Goal: Task Accomplishment & Management: Use online tool/utility

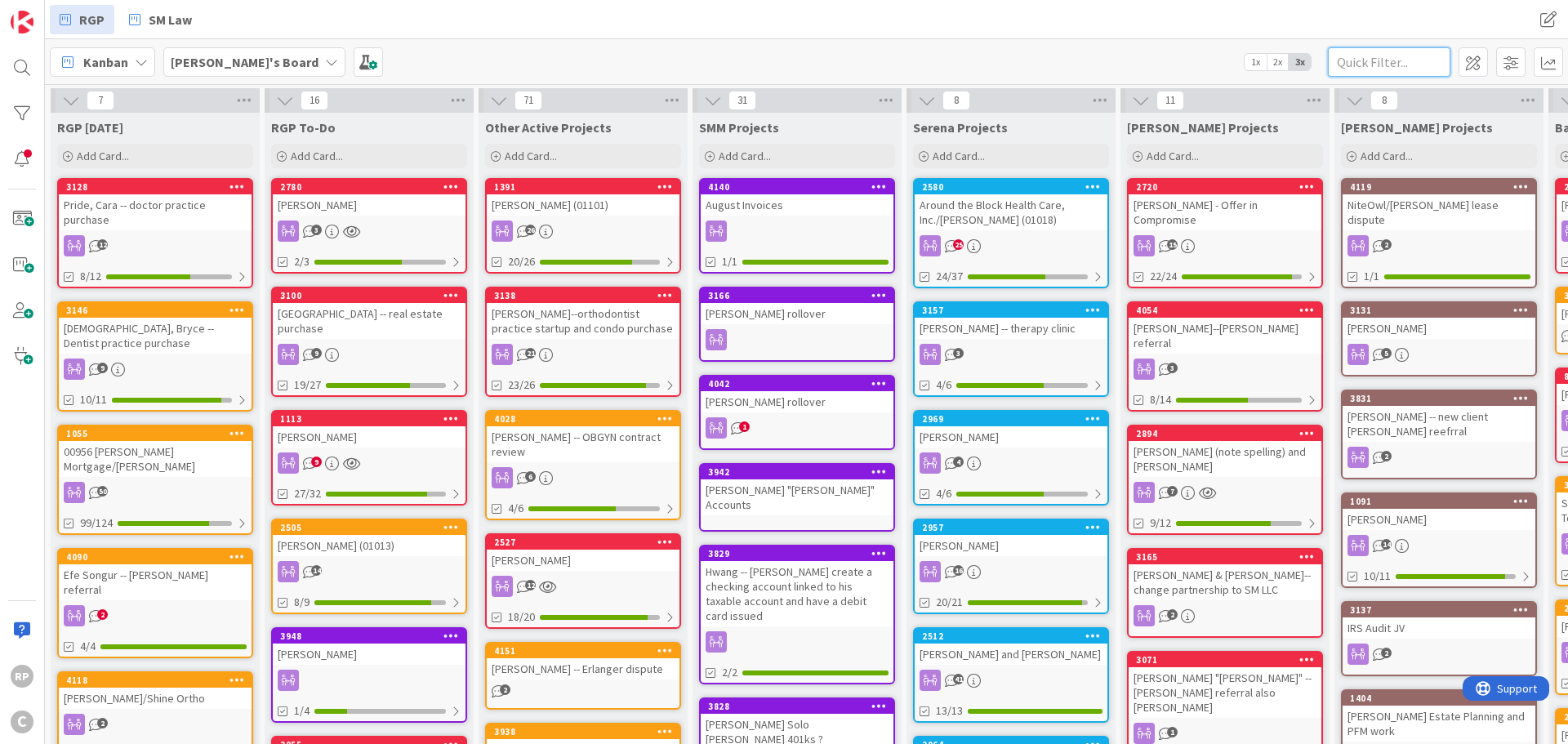
click at [1386, 63] on input "text" at bounding box center [1389, 62] width 123 height 29
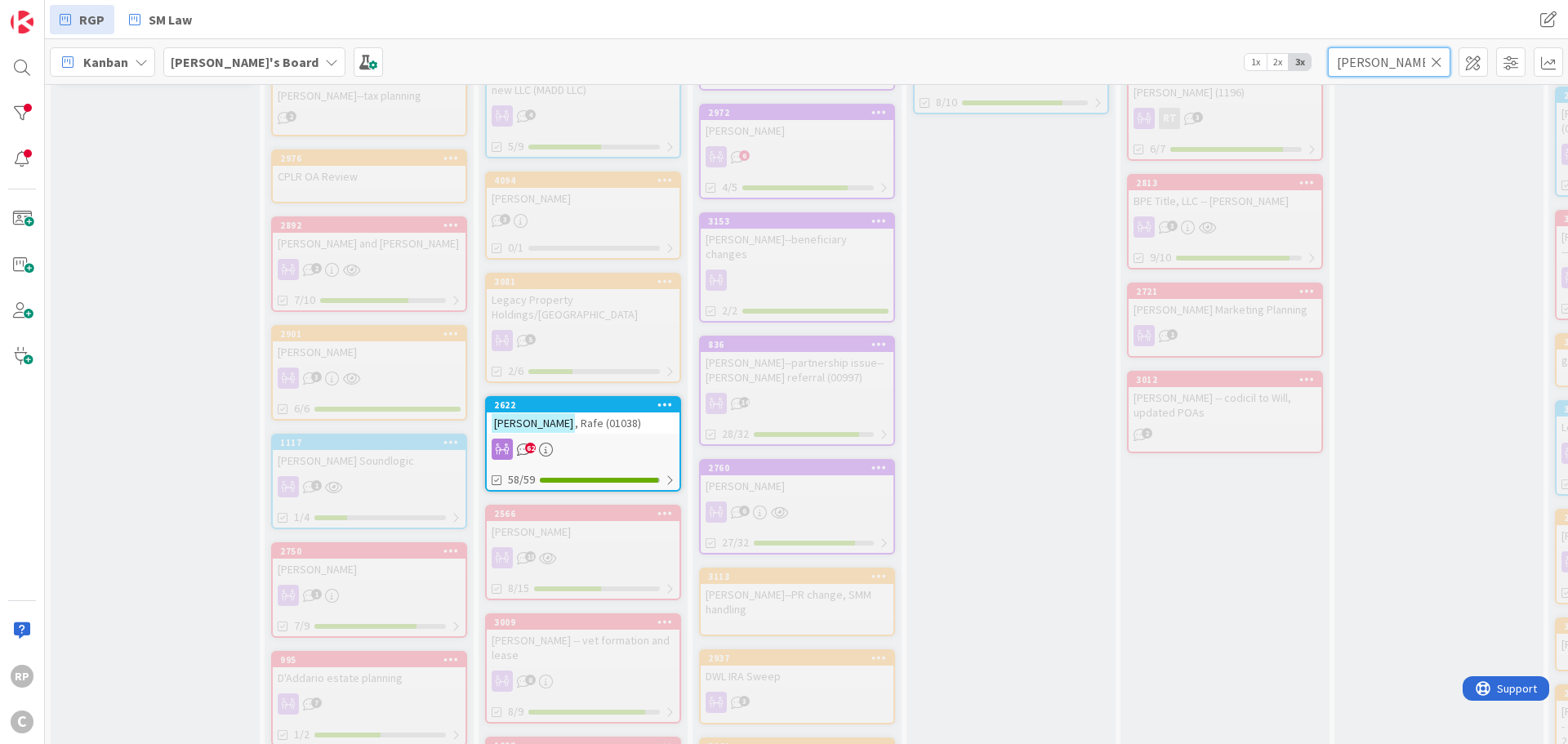
scroll to position [898, 0]
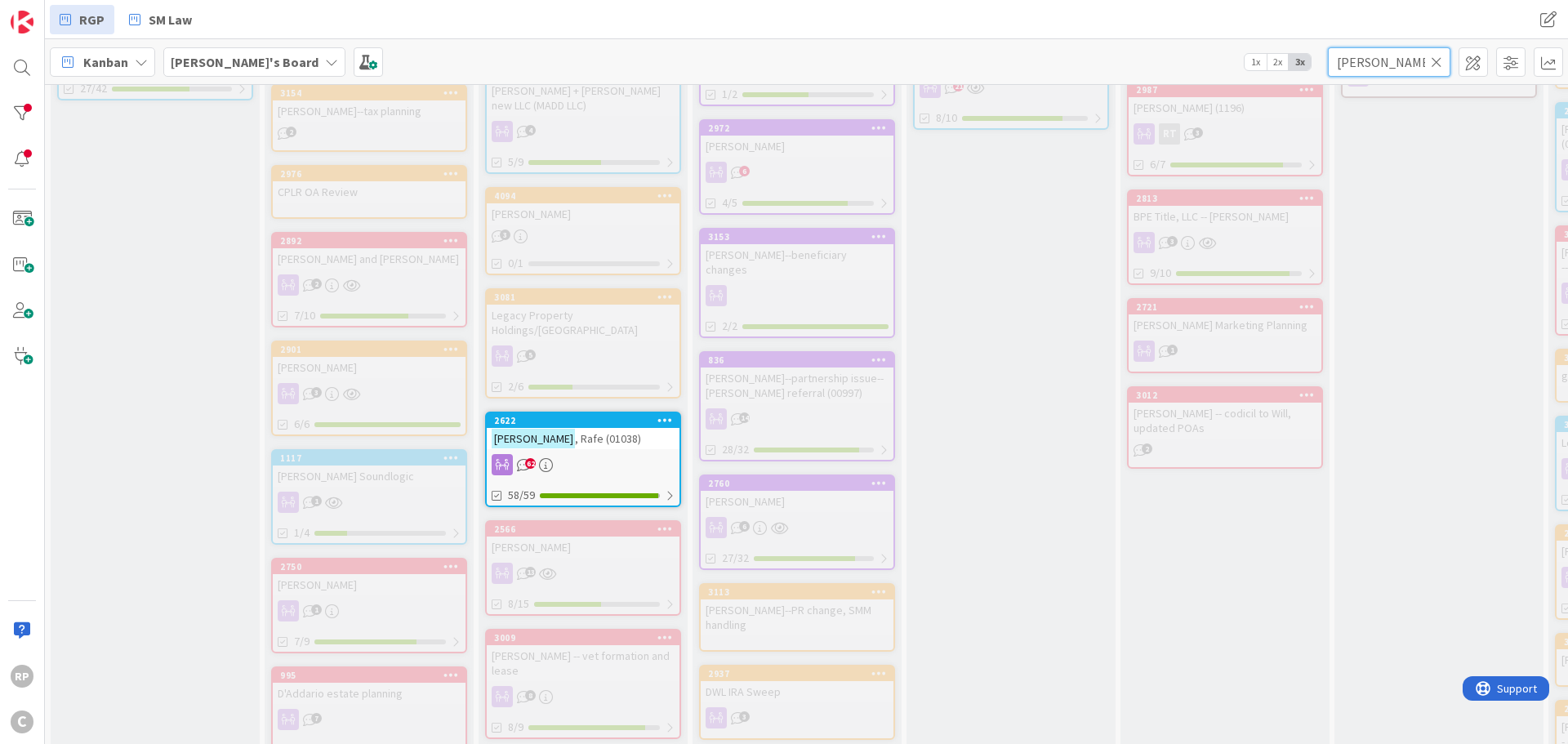
type input "[PERSON_NAME]"
click at [588, 414] on div "2622" at bounding box center [587, 420] width 185 height 11
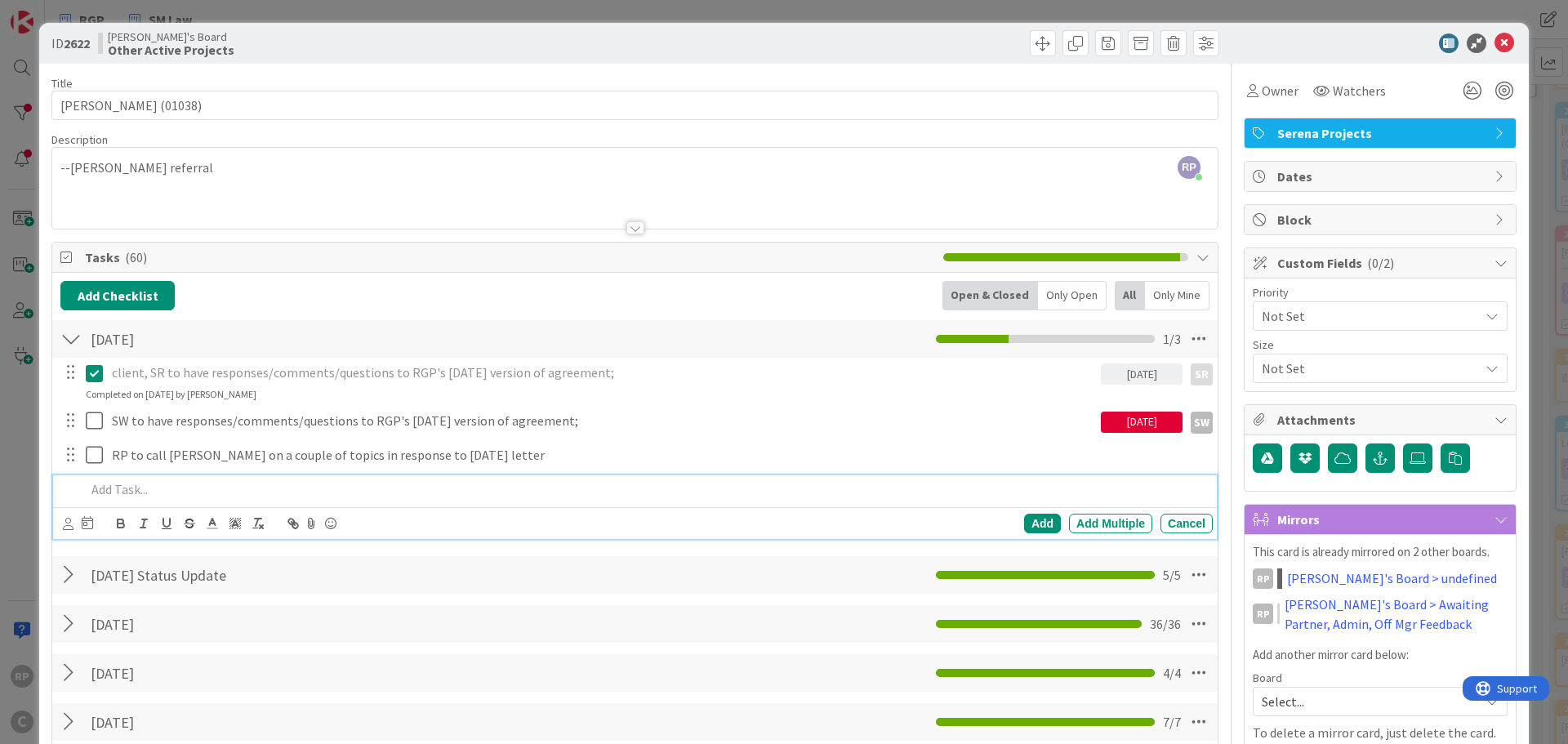
click at [1494, 27] on div "ID 2622 [PERSON_NAME]'s Board Other Active Projects" at bounding box center [784, 44] width 1489 height 41
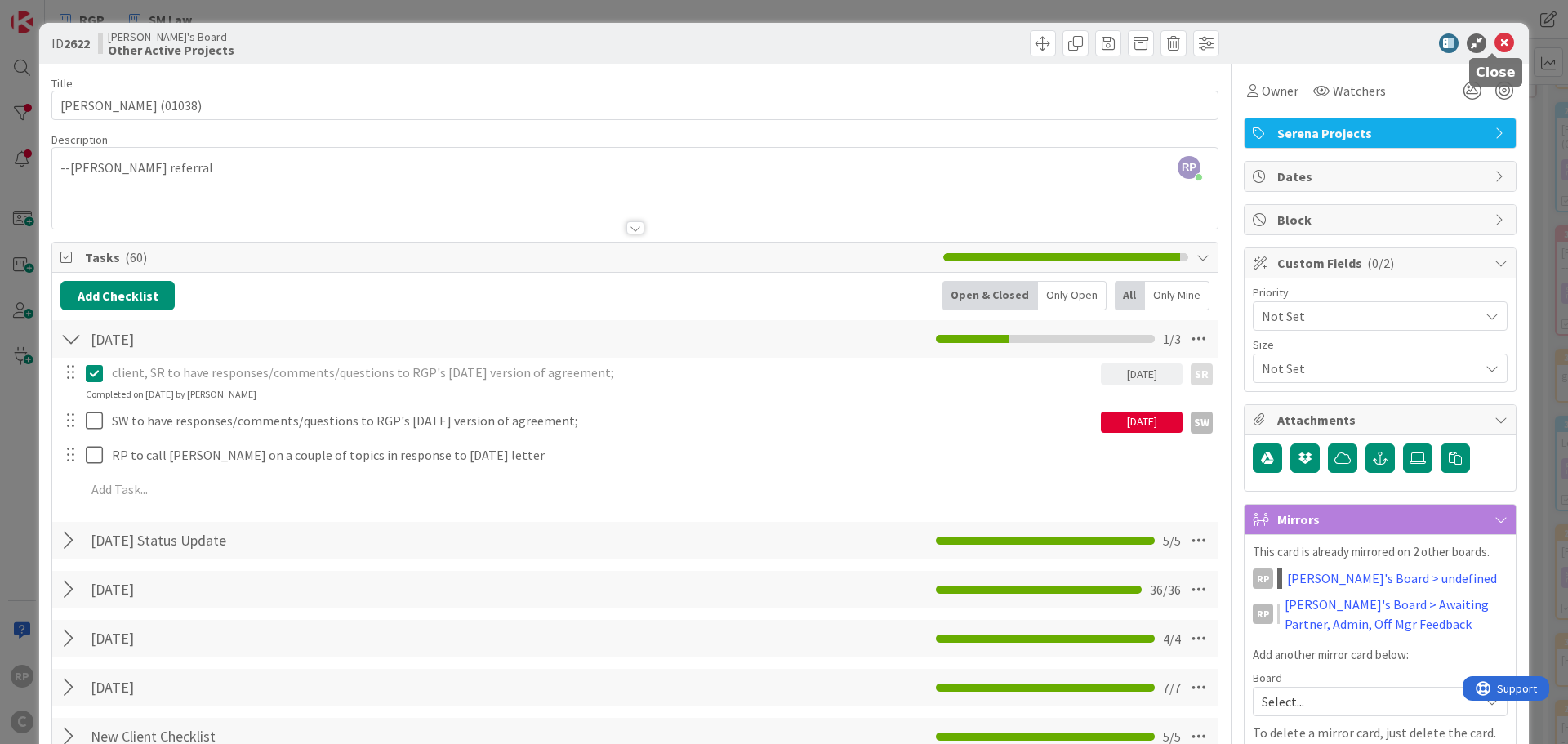
click at [1494, 44] on icon at bounding box center [1504, 43] width 20 height 20
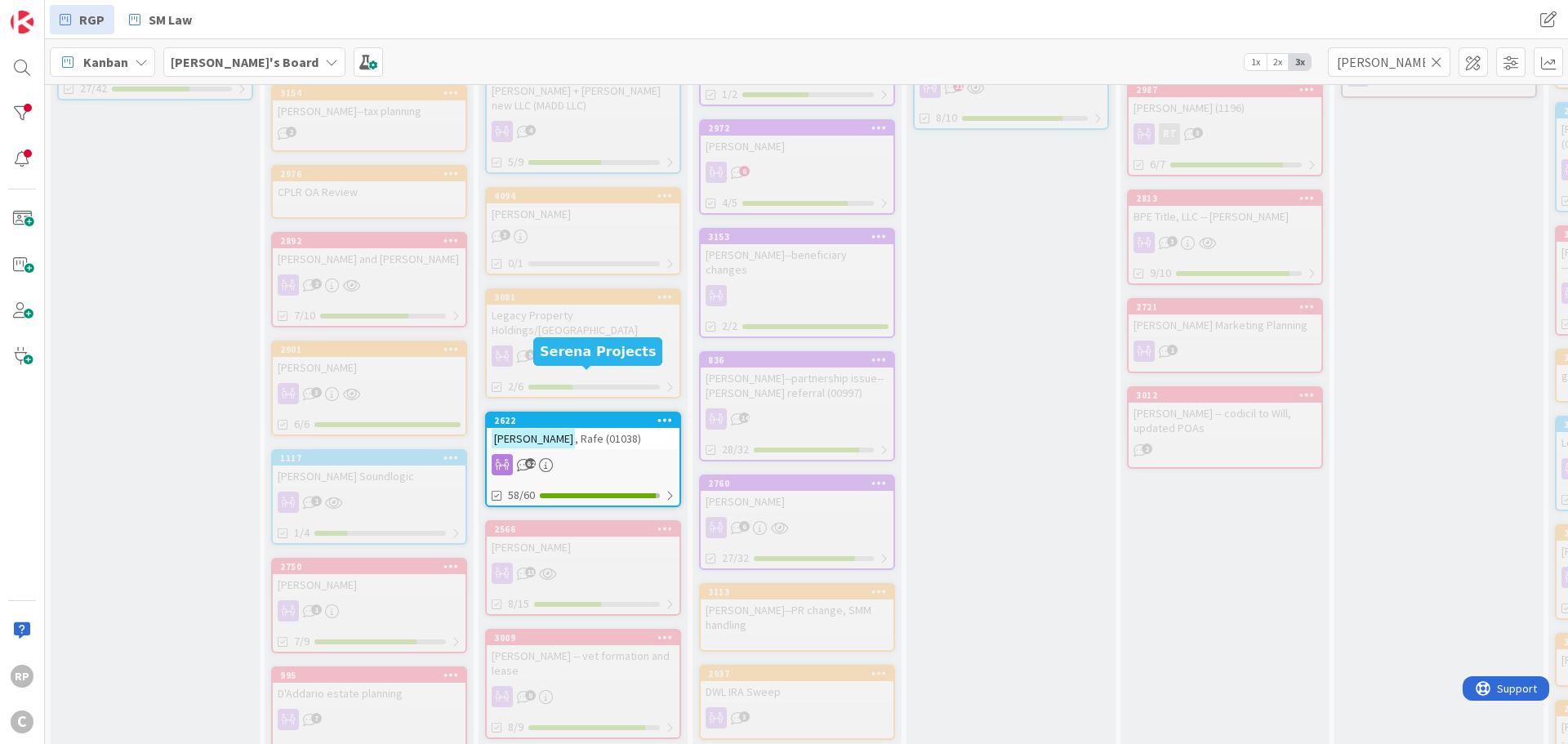
click at [563, 414] on div "2622" at bounding box center [587, 420] width 185 height 11
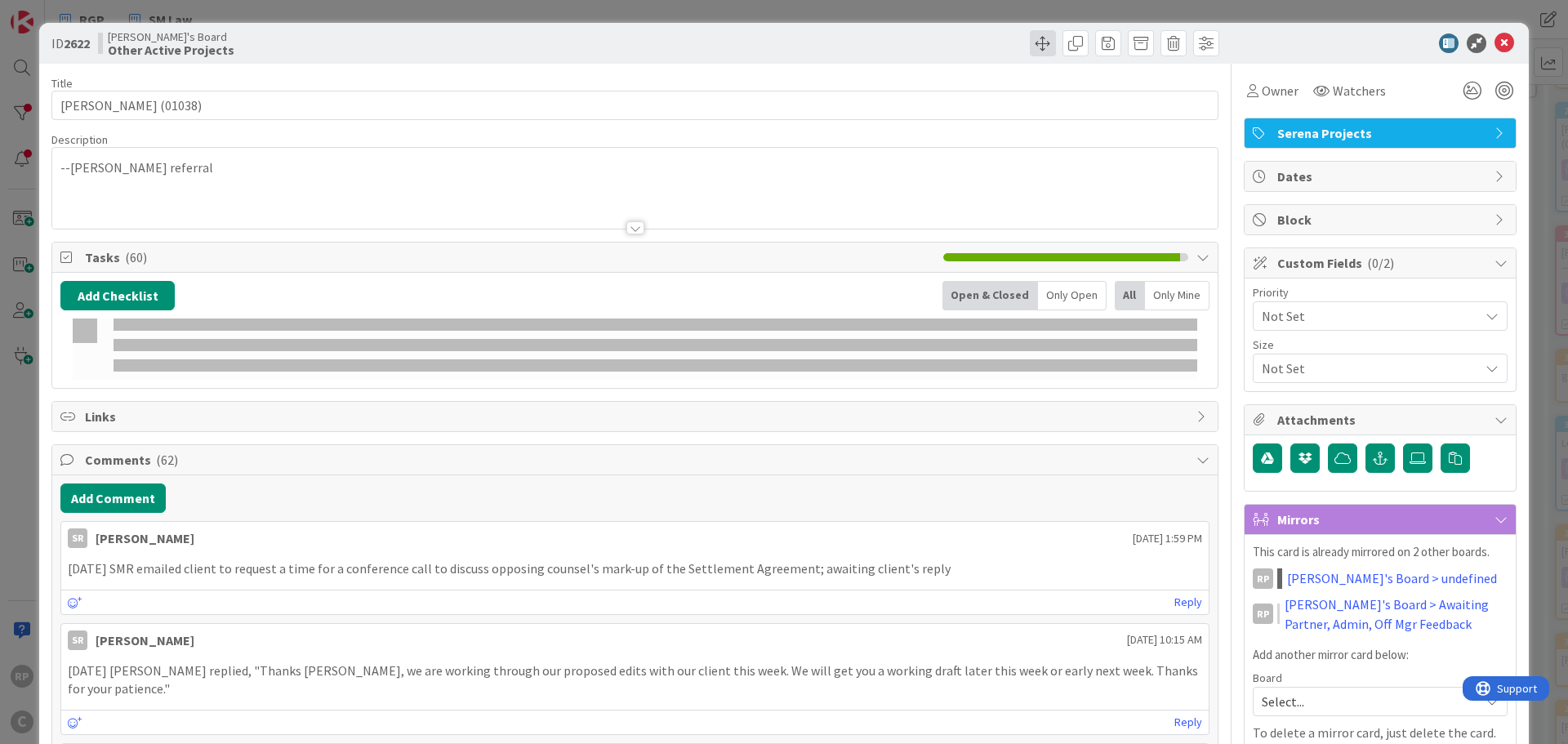
click at [1031, 44] on span at bounding box center [1043, 43] width 26 height 26
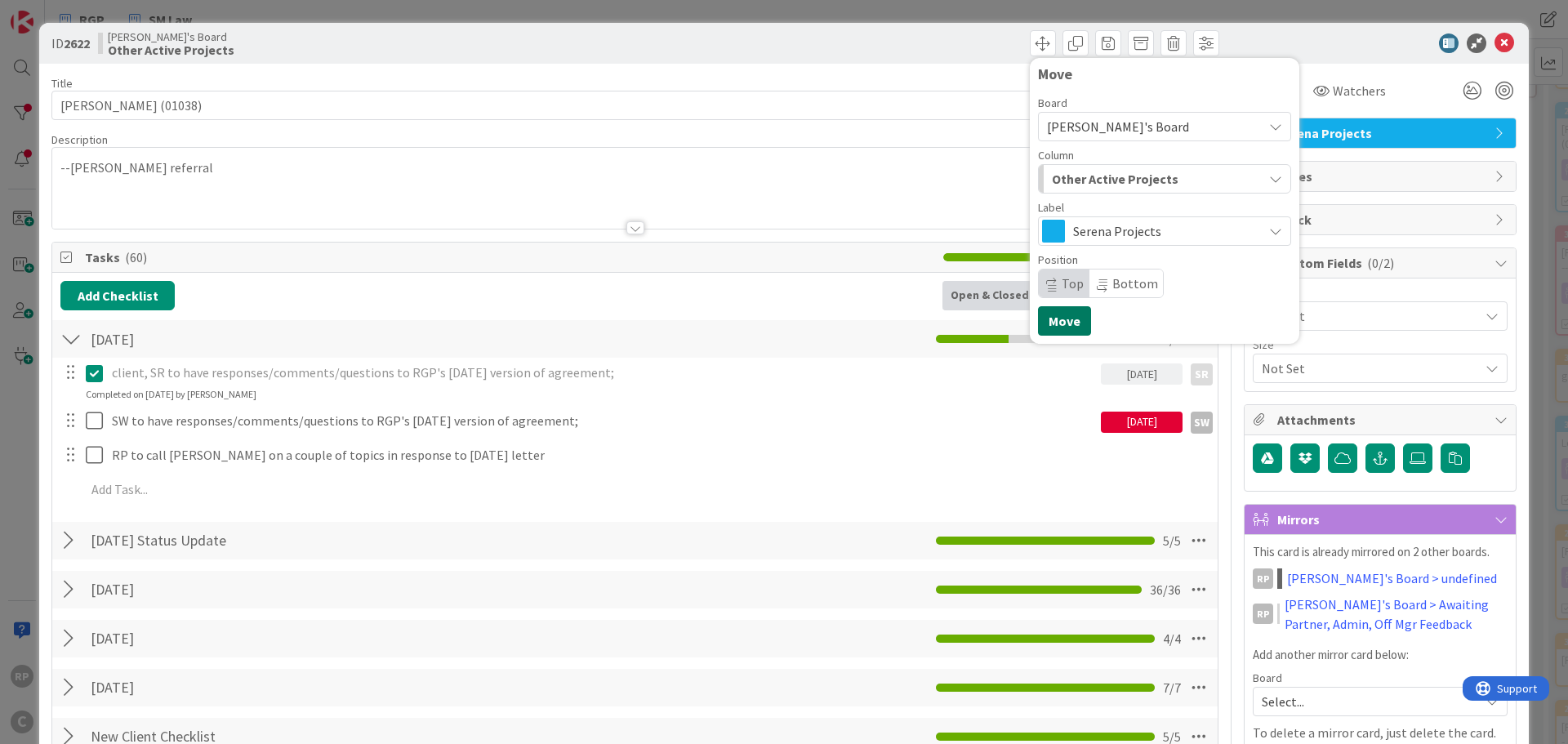
click at [1055, 318] on button "Move" at bounding box center [1064, 321] width 53 height 29
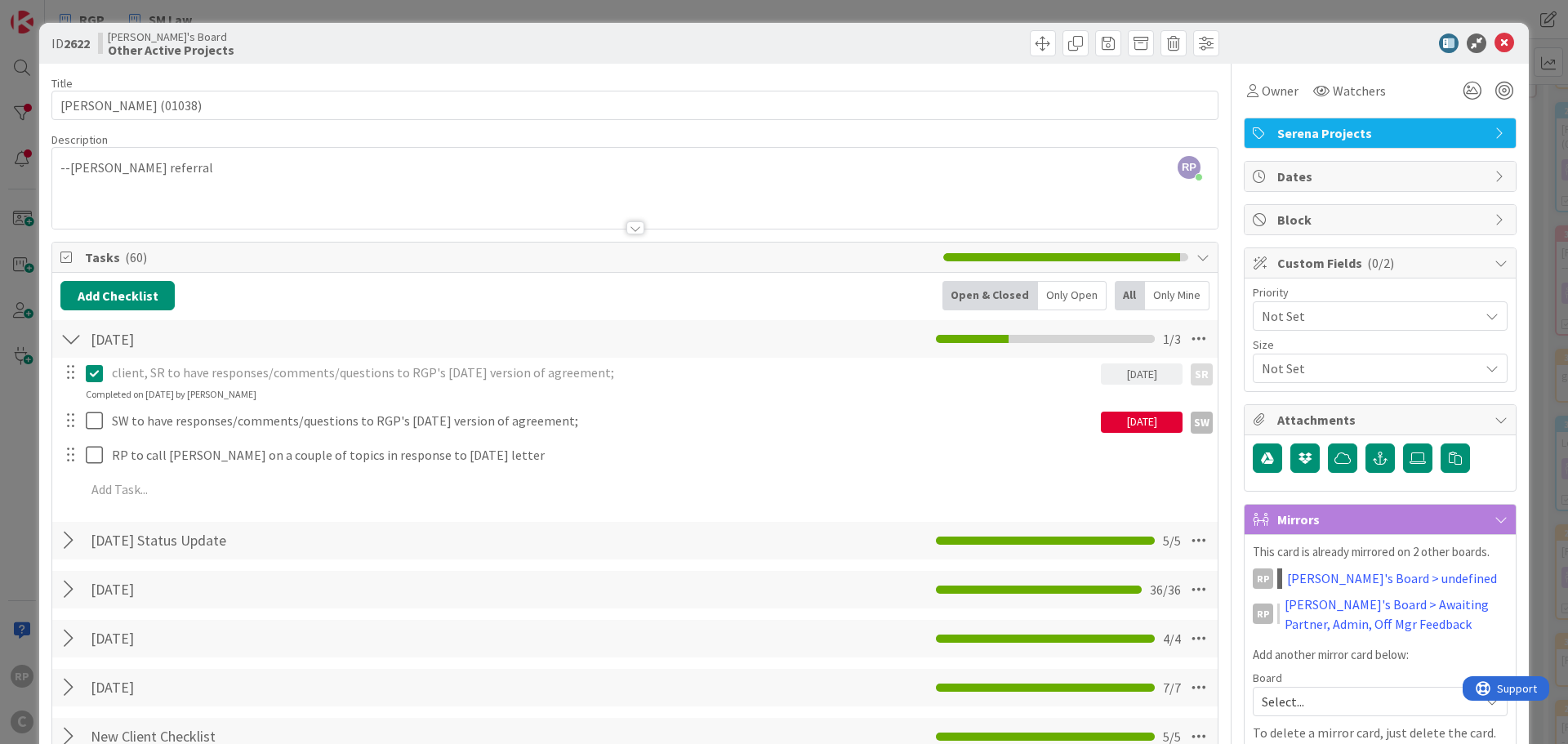
click at [1481, 42] on div at bounding box center [1371, 43] width 289 height 20
click at [1498, 40] on icon at bounding box center [1504, 43] width 20 height 20
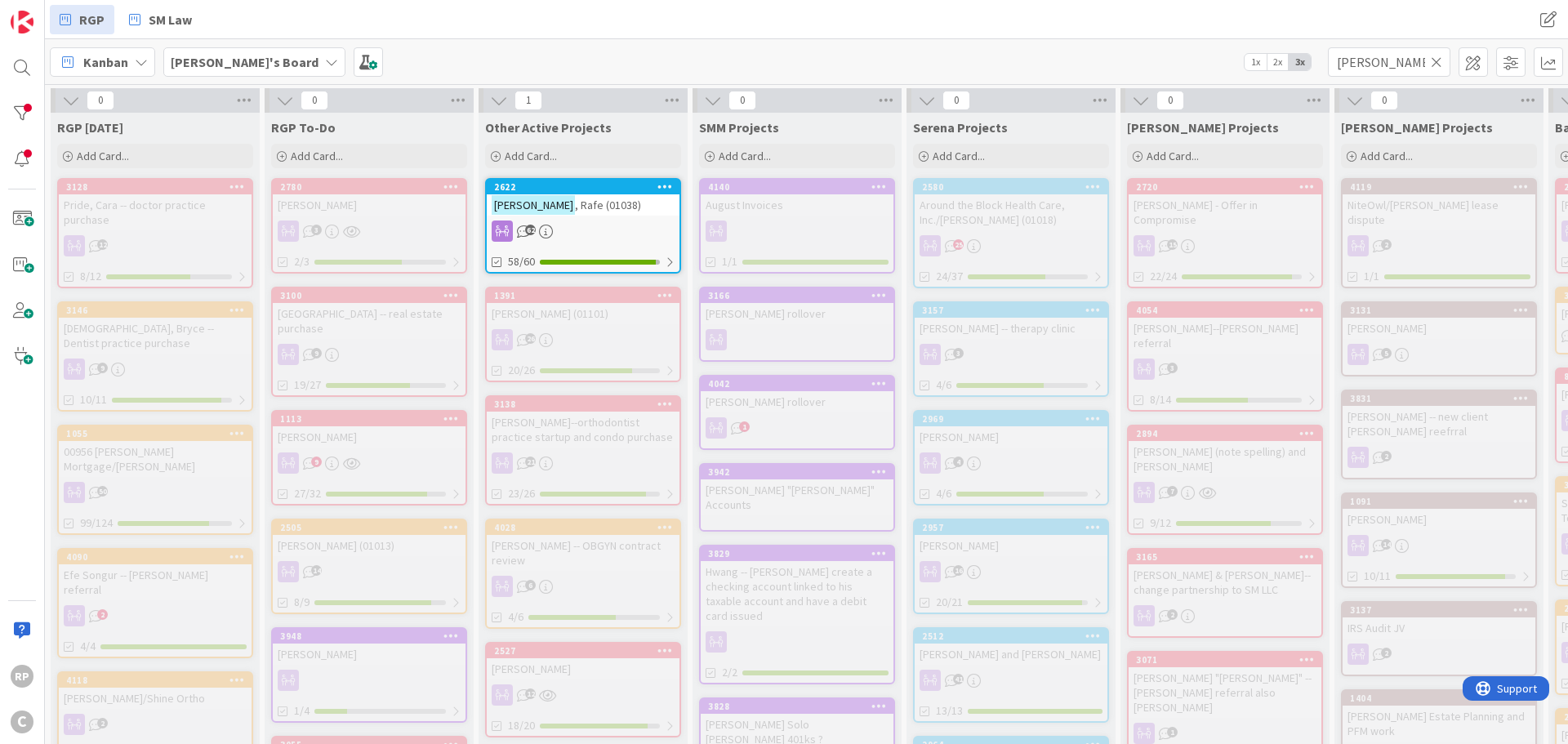
click at [1435, 59] on icon at bounding box center [1436, 62] width 11 height 15
